Goal: Find specific page/section: Find specific page/section

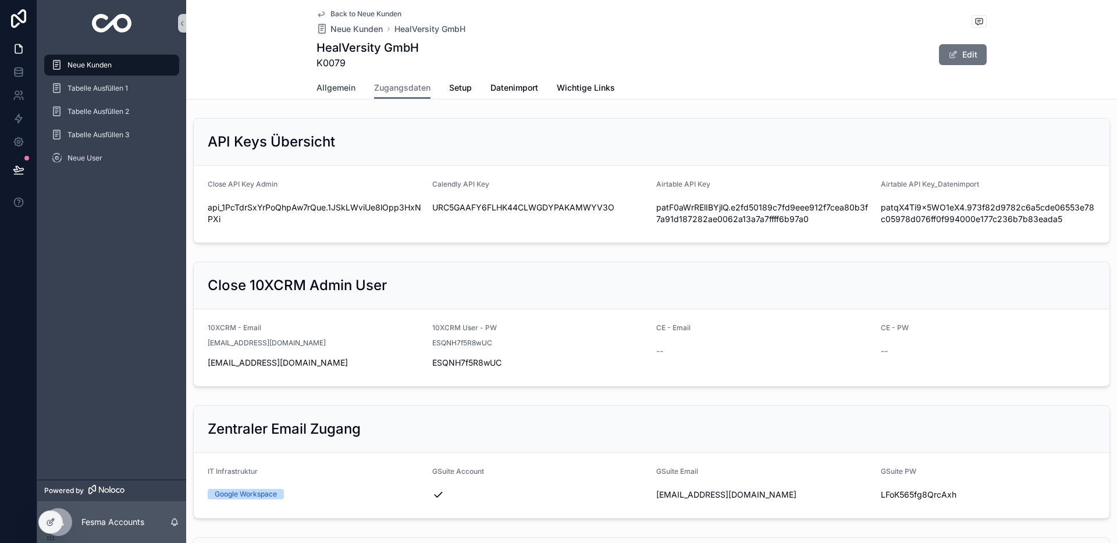
click at [330, 90] on span "Allgemein" at bounding box center [336, 88] width 39 height 12
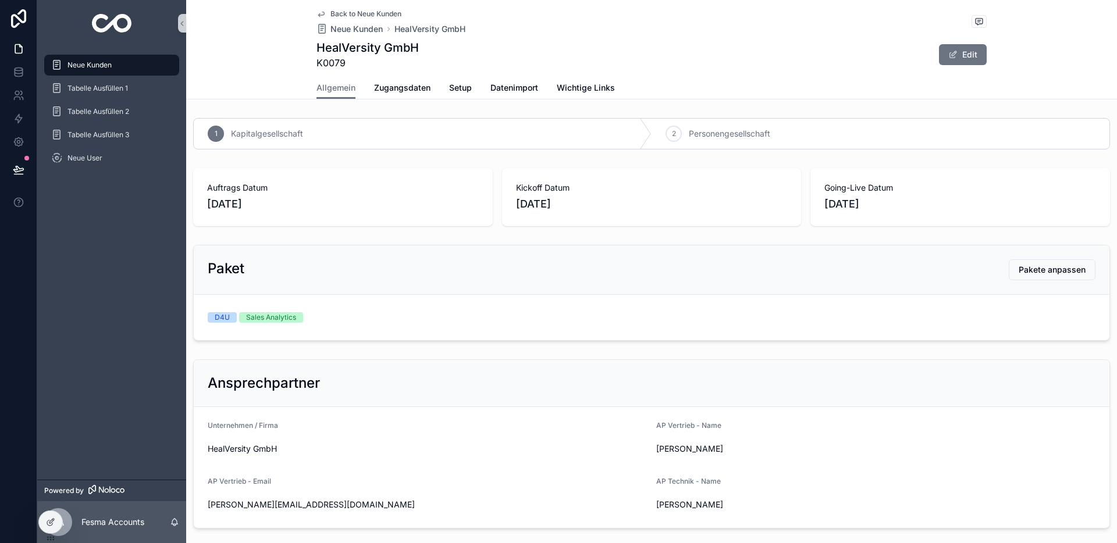
click at [85, 66] on span "Neue Kunden" at bounding box center [89, 65] width 44 height 9
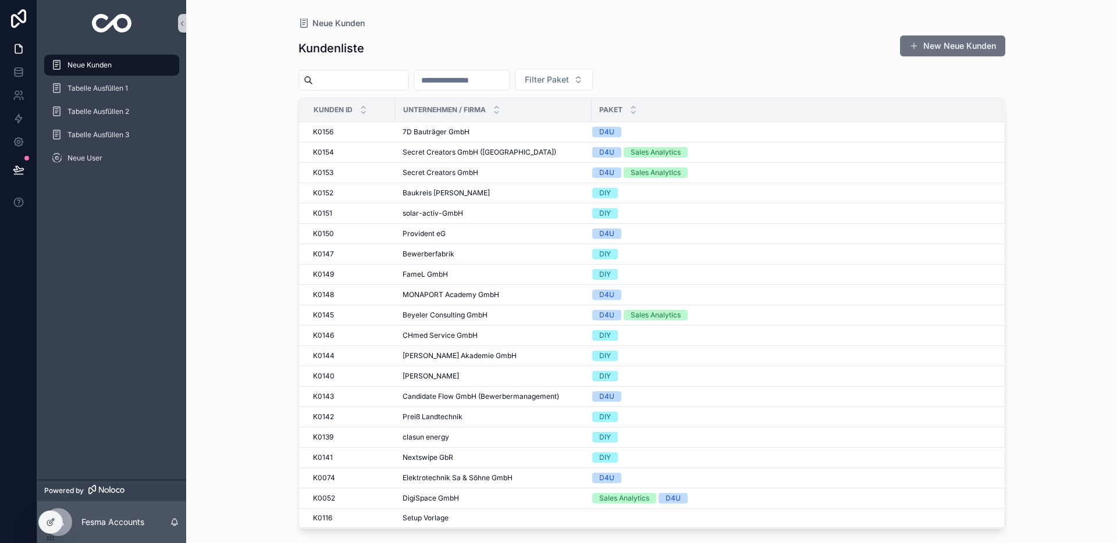
click at [486, 82] on input "scrollable content" at bounding box center [461, 80] width 95 height 16
click at [361, 80] on input "scrollable content" at bounding box center [360, 80] width 95 height 16
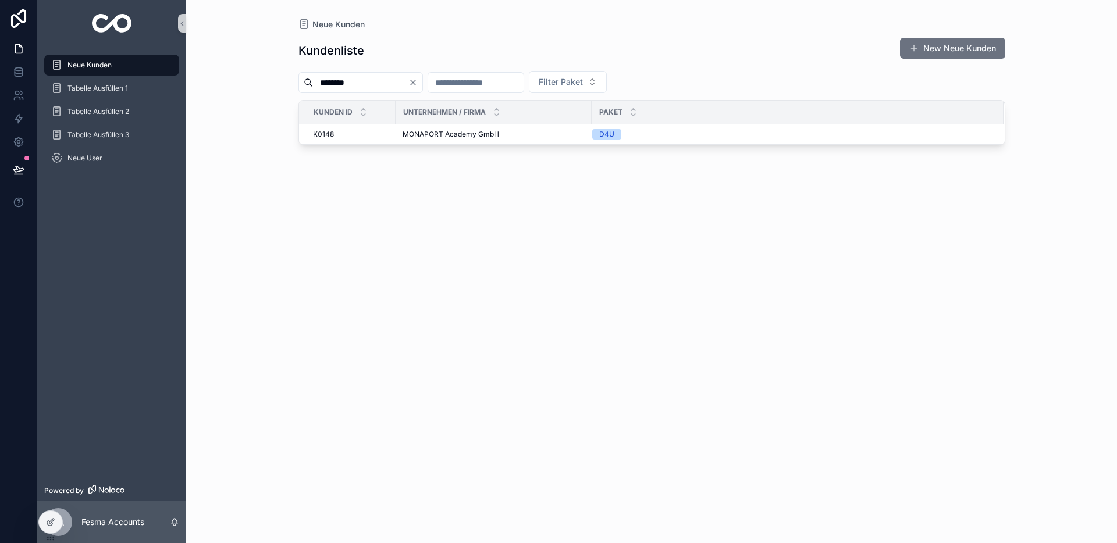
type input "********"
click at [376, 107] on div "Kunden ID" at bounding box center [347, 112] width 95 height 22
click at [392, 145] on div "Kundenliste New Neue Kunden ******** Filter Paket Kunden ID Unternehmen / Firma…" at bounding box center [651, 279] width 707 height 499
click at [420, 142] on td "MONAPORT Academy GmbH MONAPORT Academy GmbH" at bounding box center [494, 135] width 196 height 20
click at [457, 137] on span "MONAPORT Academy GmbH" at bounding box center [451, 134] width 97 height 9
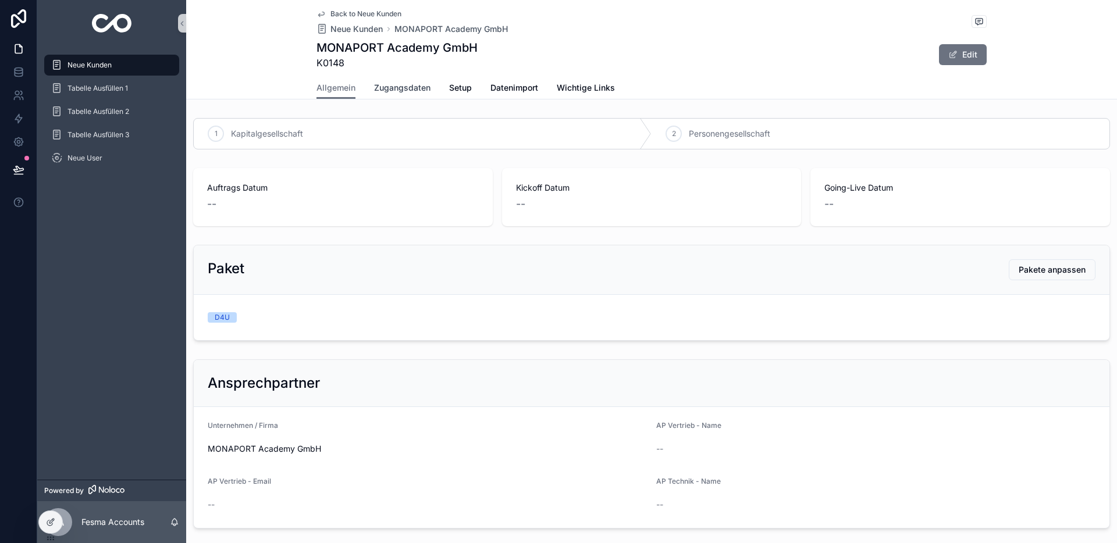
click at [378, 83] on span "Zugangsdaten" at bounding box center [402, 88] width 56 height 12
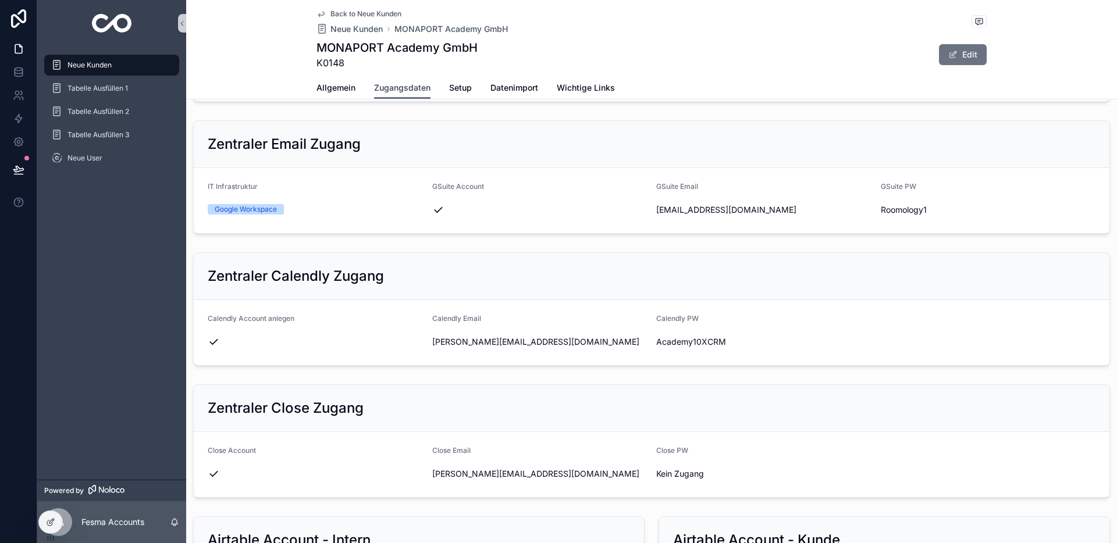
scroll to position [284, 0]
click at [692, 209] on span "[EMAIL_ADDRESS][DOMAIN_NAME]" at bounding box center [763, 211] width 215 height 12
drag, startPoint x: 693, startPoint y: 209, endPoint x: 707, endPoint y: 213, distance: 14.4
click at [693, 209] on span "[EMAIL_ADDRESS][DOMAIN_NAME]" at bounding box center [763, 211] width 215 height 12
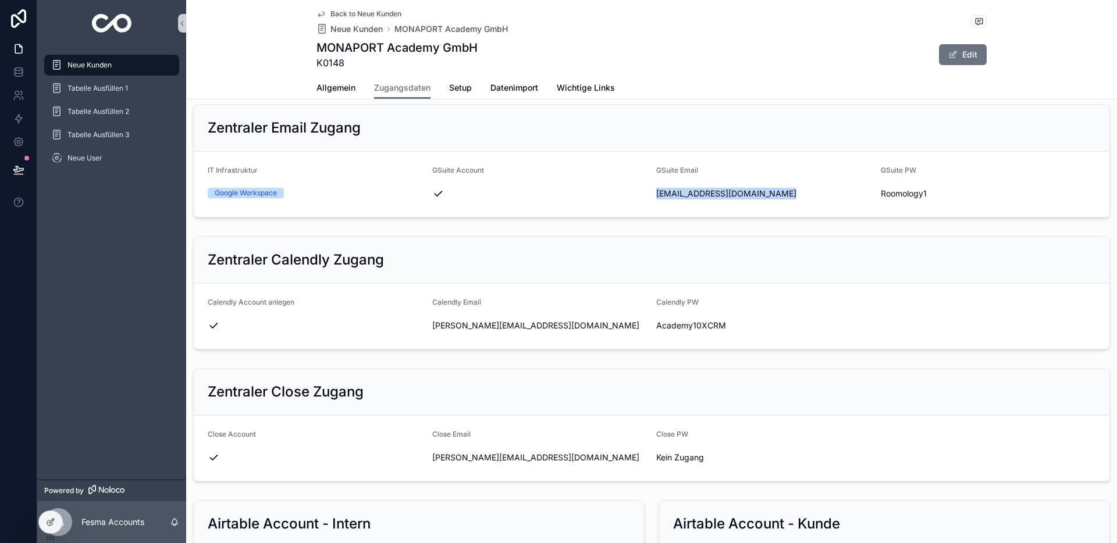
scroll to position [307, 0]
